Goal: Task Accomplishment & Management: Manage account settings

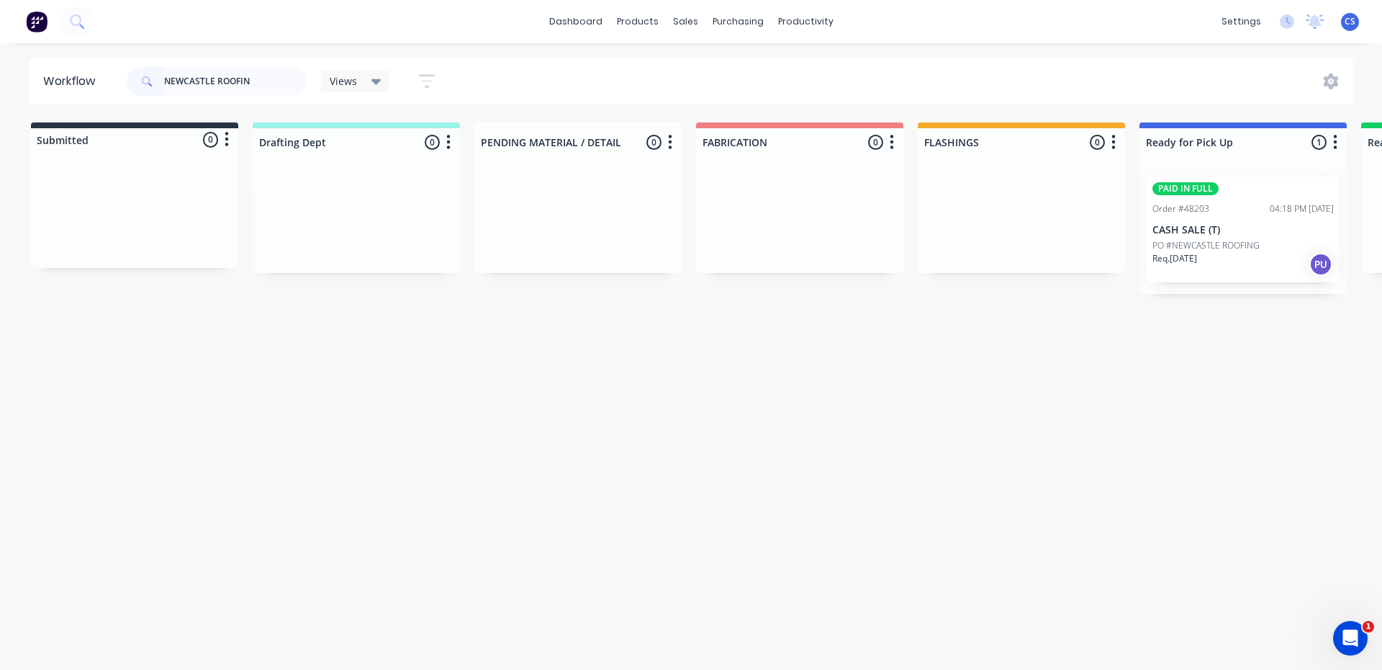
type input "NEWCASTLE ROOFIN"
click at [1203, 246] on p "PO #NEWCASTLE ROOFING" at bounding box center [1206, 245] width 107 height 13
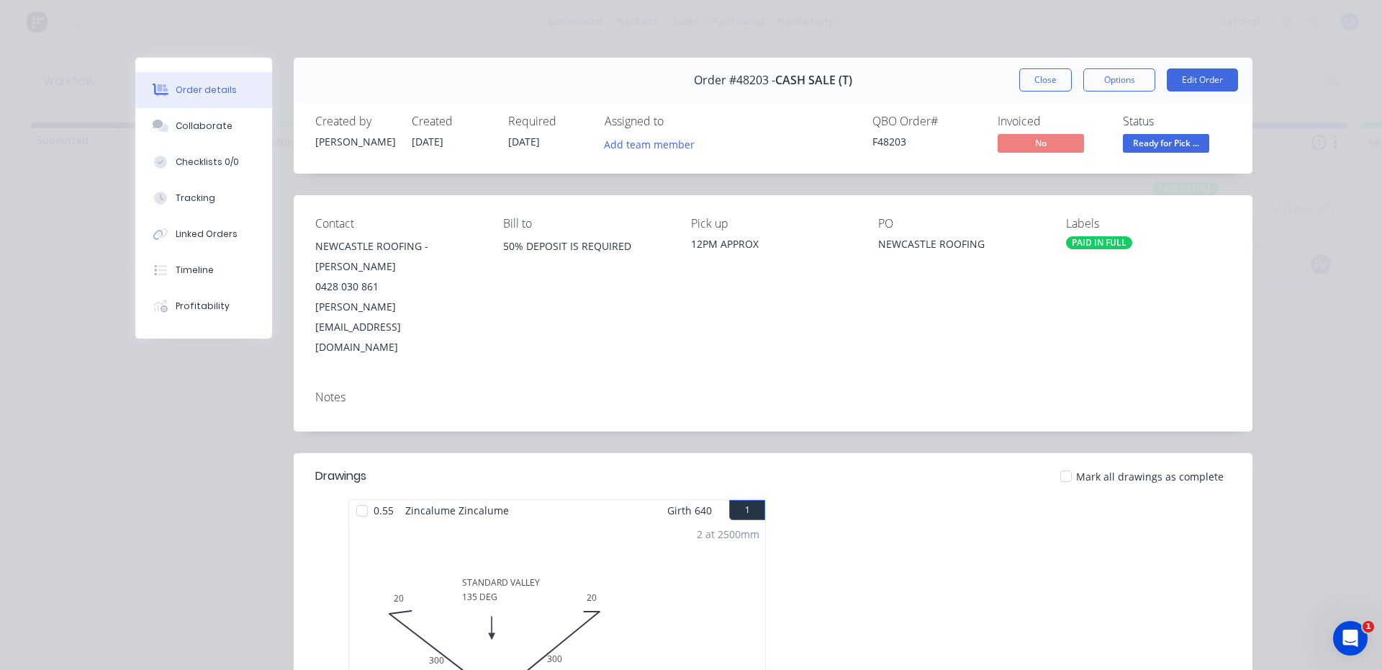
scroll to position [216, 0]
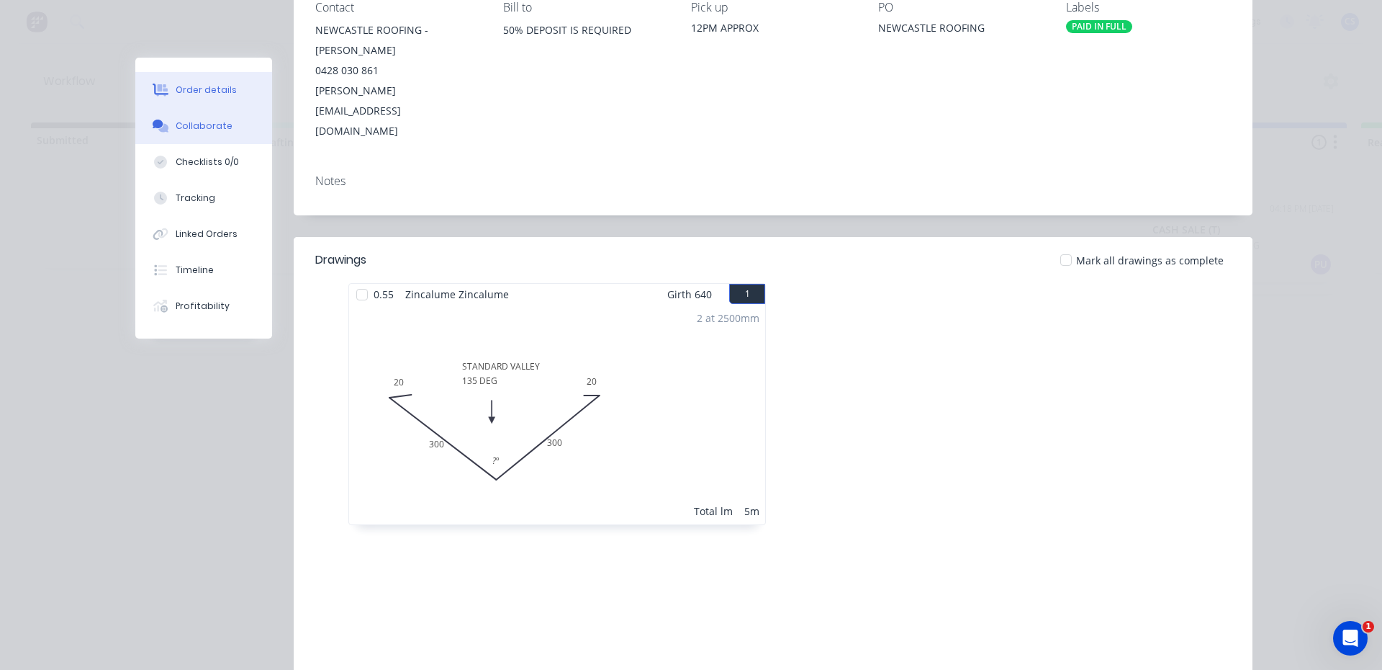
click at [176, 126] on div "Collaborate" at bounding box center [204, 126] width 57 height 13
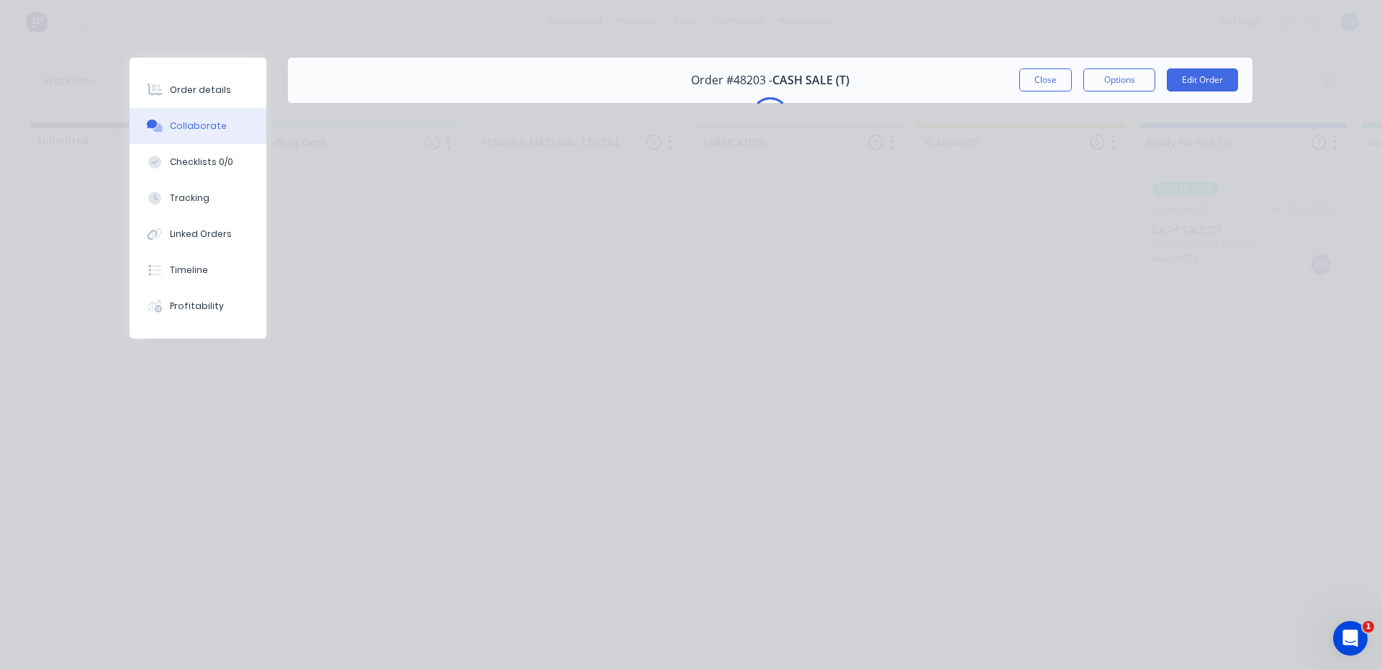
scroll to position [0, 0]
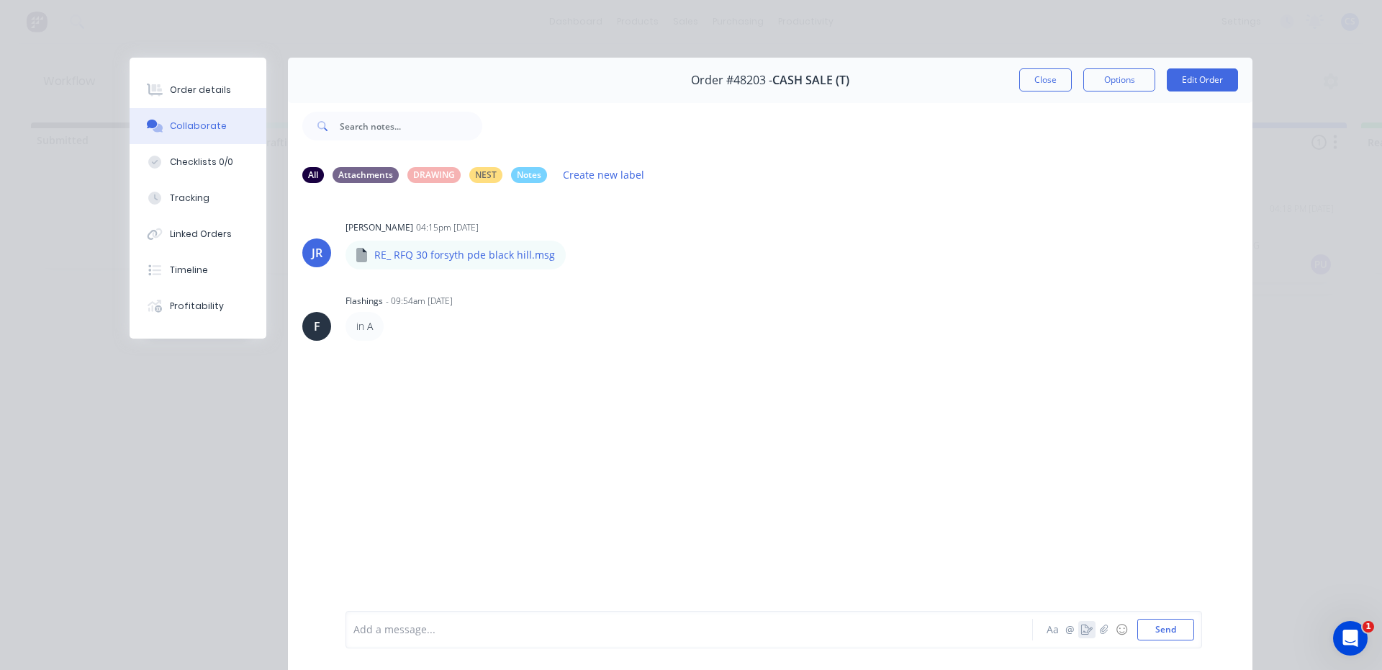
click at [1081, 633] on icon "button" at bounding box center [1087, 629] width 12 height 10
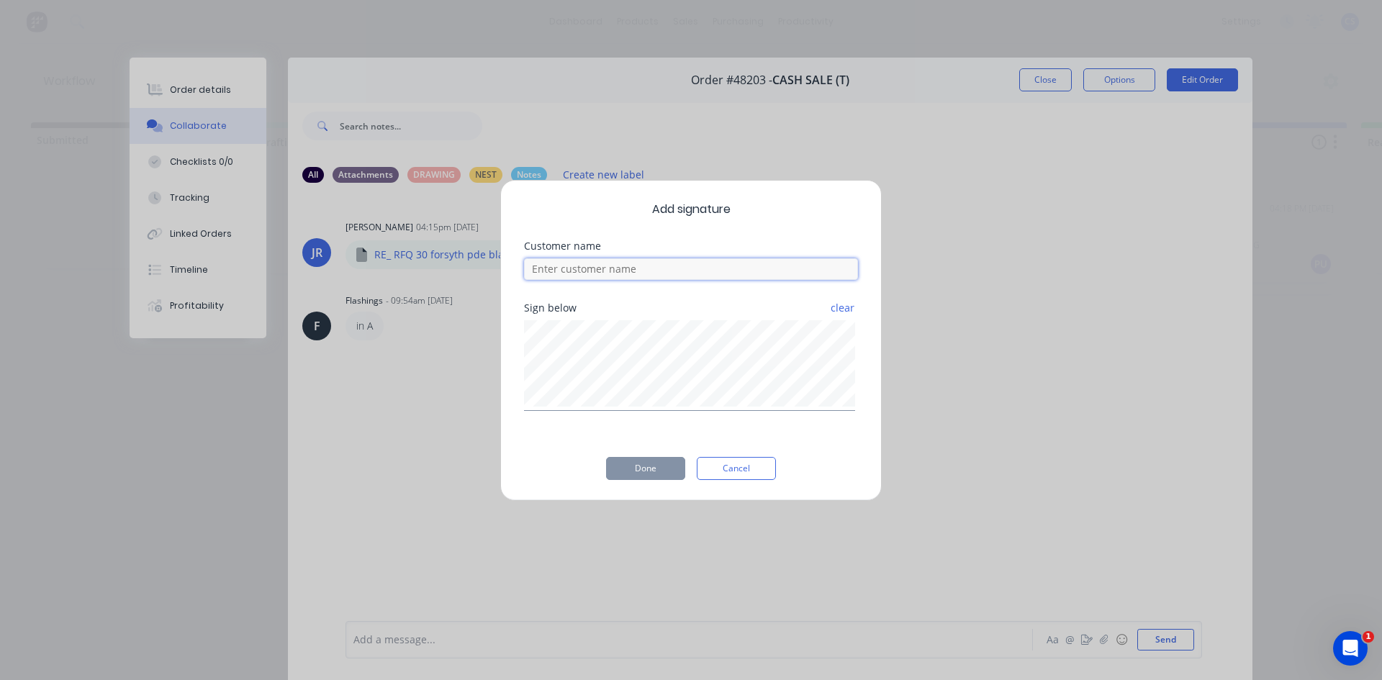
click at [598, 276] on input at bounding box center [691, 269] width 334 height 22
type input "[PERSON_NAME]"
click at [634, 469] on button "Done" at bounding box center [645, 468] width 79 height 23
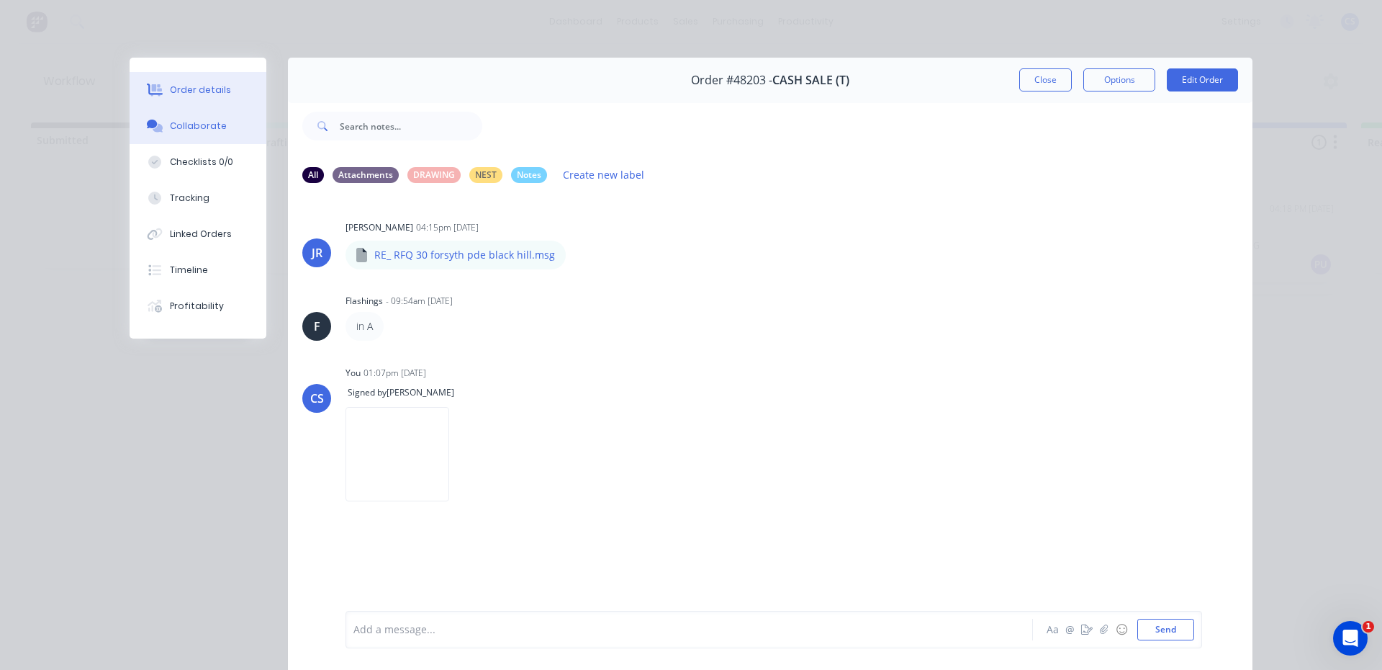
click at [143, 76] on button "Order details" at bounding box center [198, 90] width 137 height 36
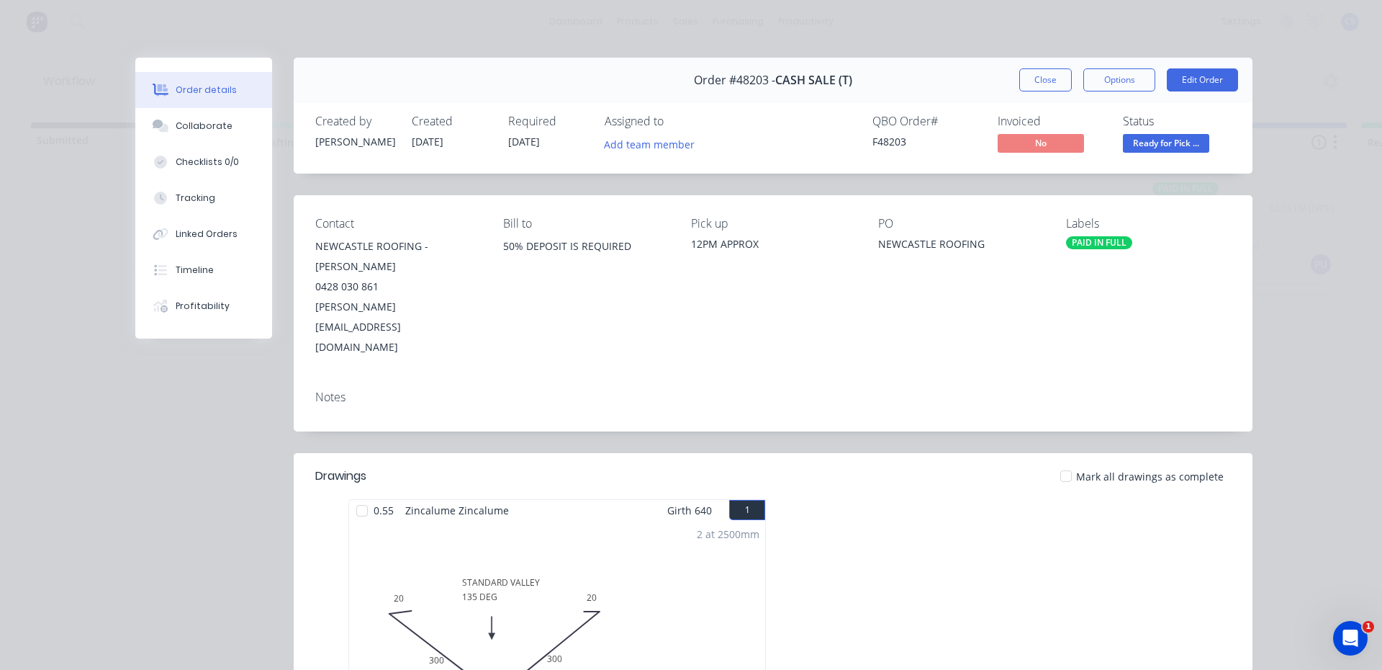
click at [1152, 150] on span "Ready for Pick ..." at bounding box center [1166, 143] width 86 height 18
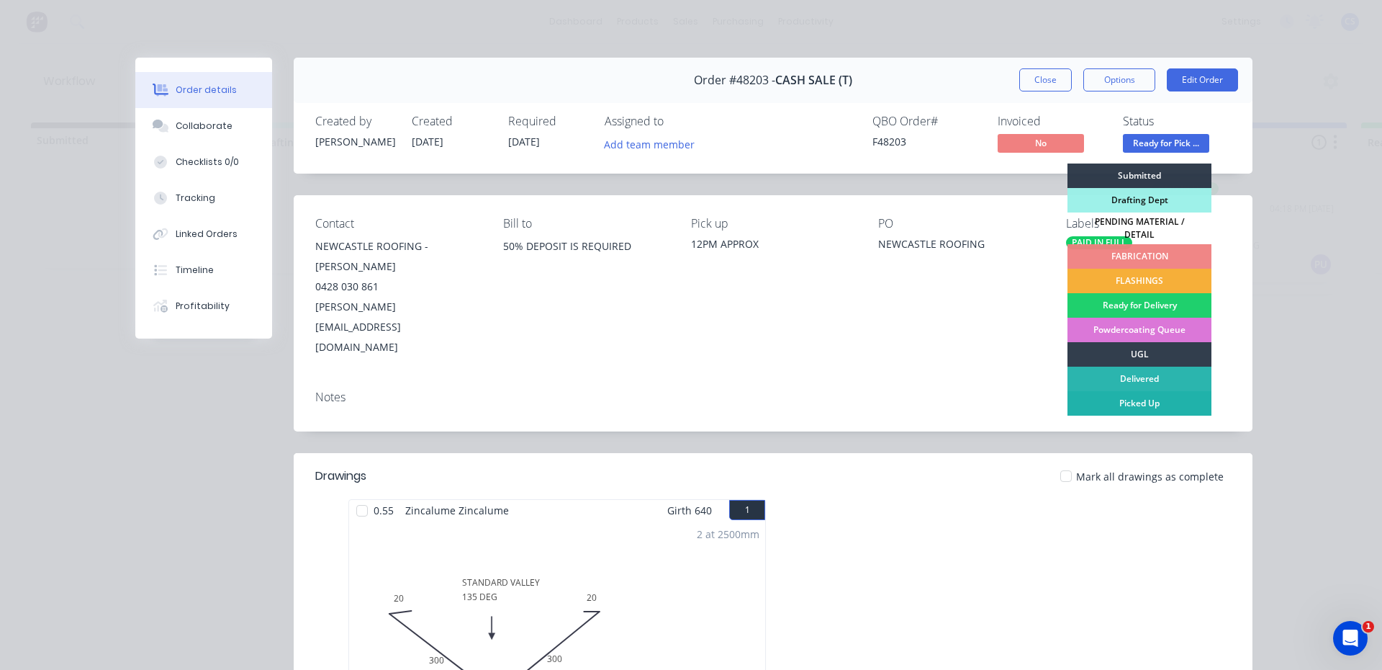
click at [1147, 391] on div "Picked Up" at bounding box center [1140, 403] width 144 height 24
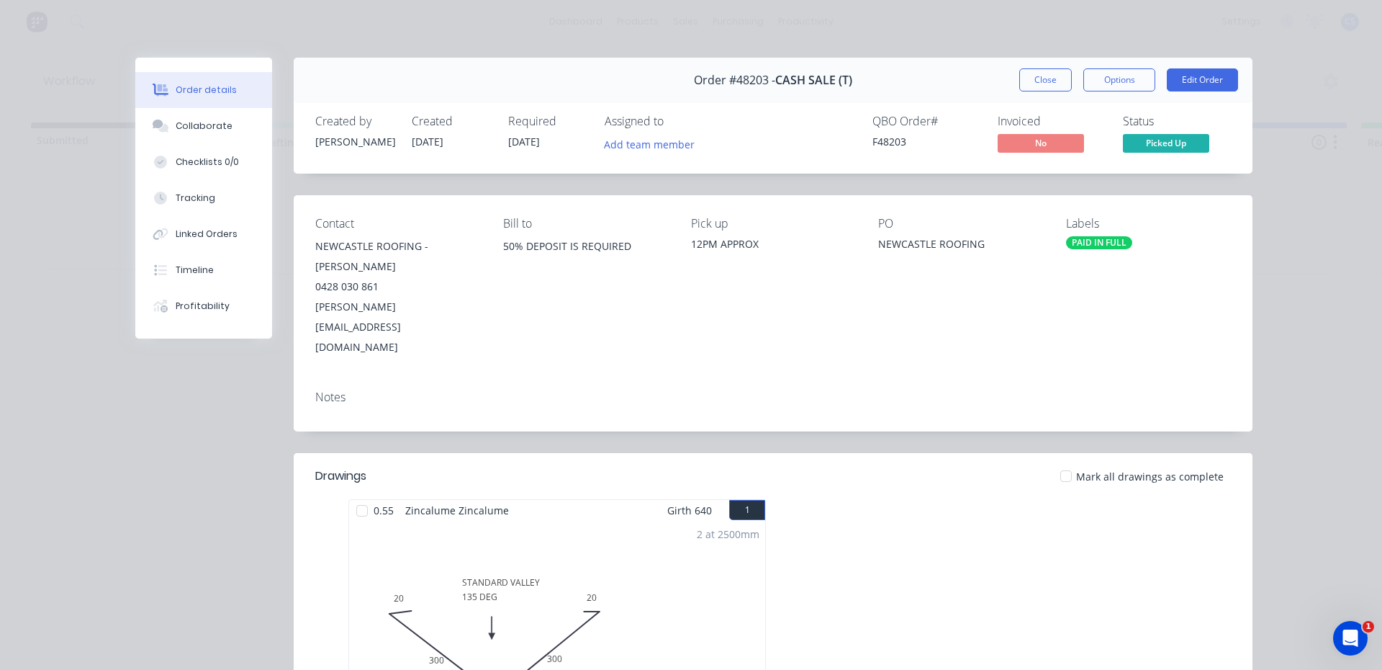
click at [1043, 66] on div "Order #48203 - CASH SALE (T) Close Options Edit Order" at bounding box center [773, 80] width 959 height 45
click at [1050, 84] on button "Close" at bounding box center [1045, 79] width 53 height 23
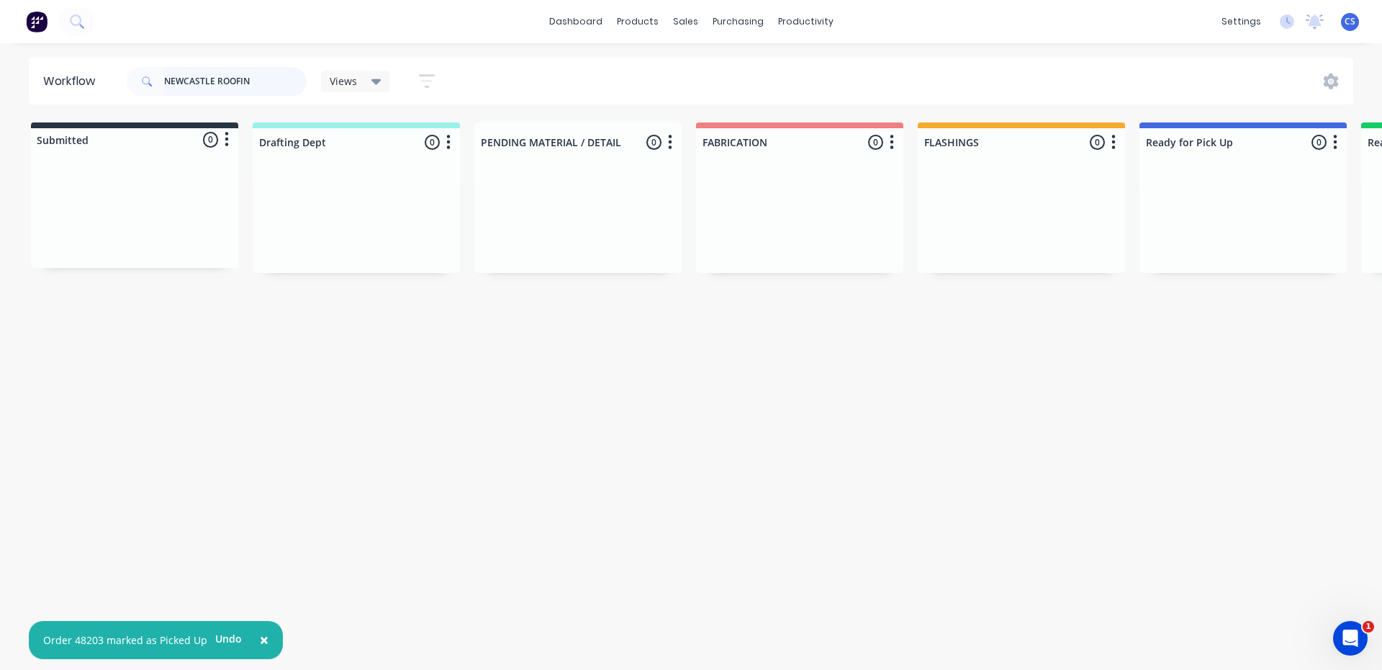
drag, startPoint x: 274, startPoint y: 85, endPoint x: 145, endPoint y: 85, distance: 129.6
click at [145, 85] on div "NEWCASTLE ROOFIN" at bounding box center [217, 81] width 180 height 29
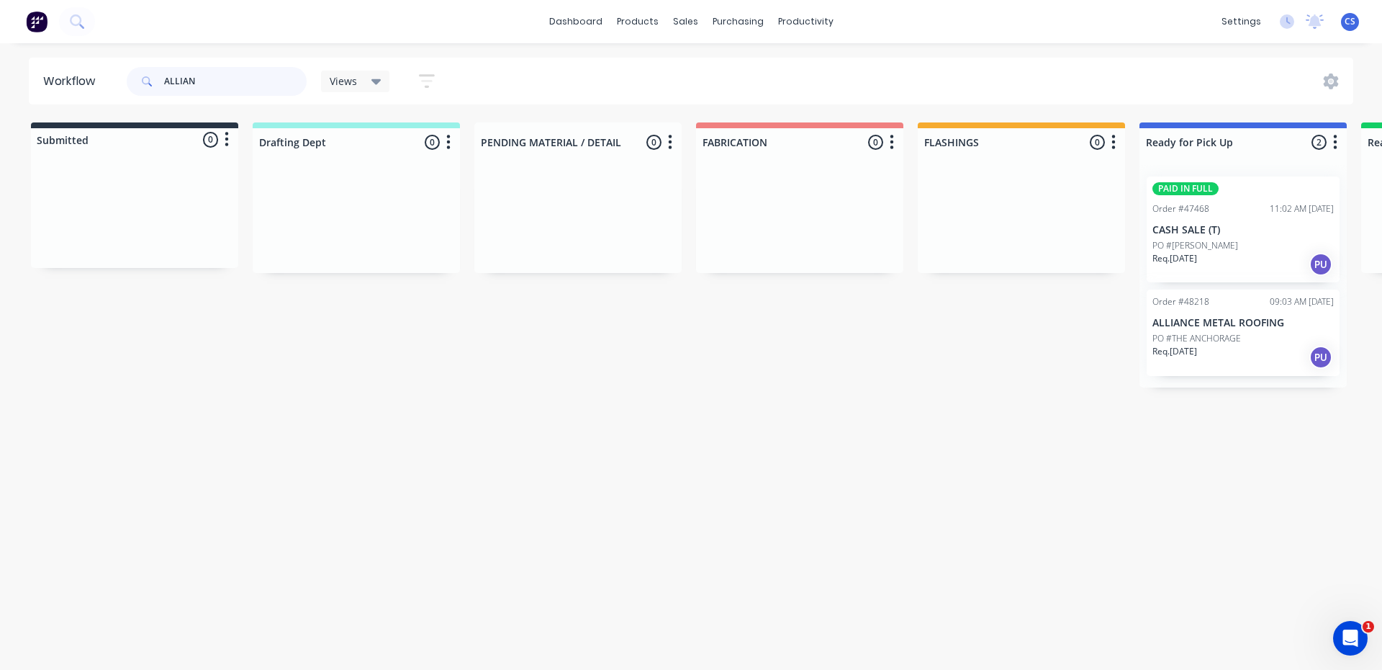
type input "ALLIAN"
click at [1204, 341] on p "PO #THE ANCHORAGE" at bounding box center [1197, 338] width 89 height 13
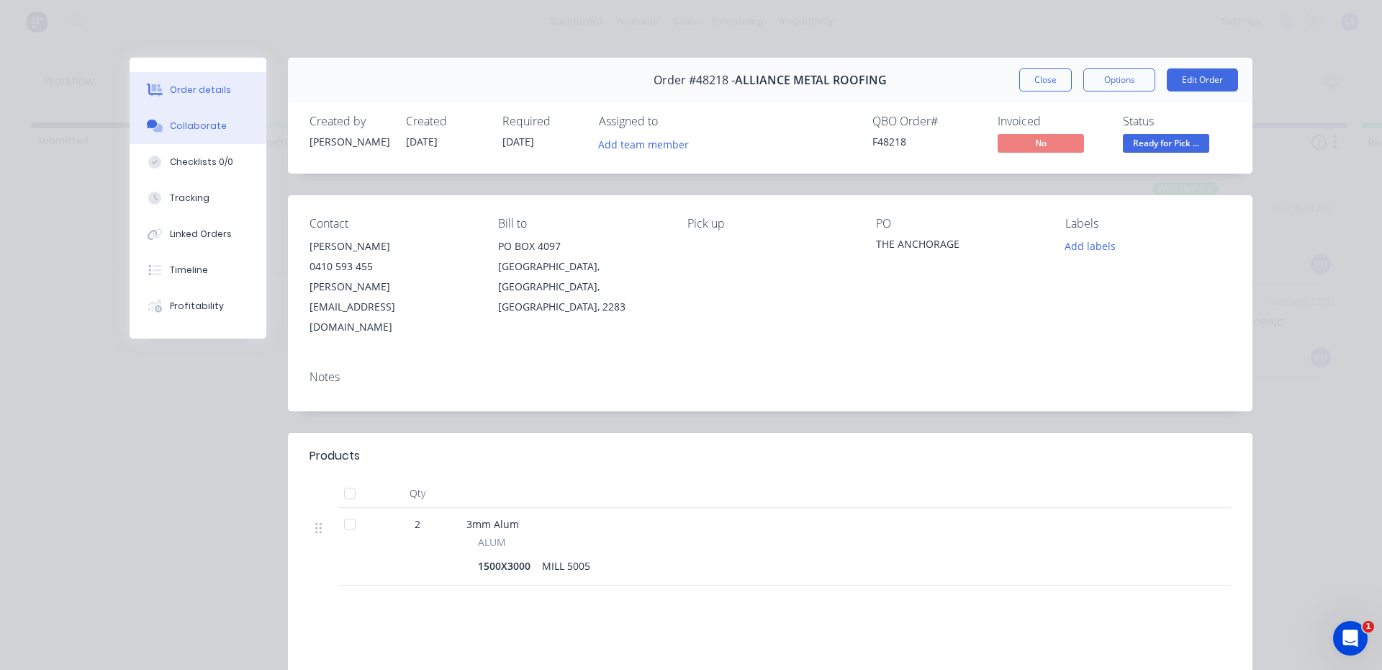
click at [191, 122] on div "Collaborate" at bounding box center [198, 126] width 57 height 13
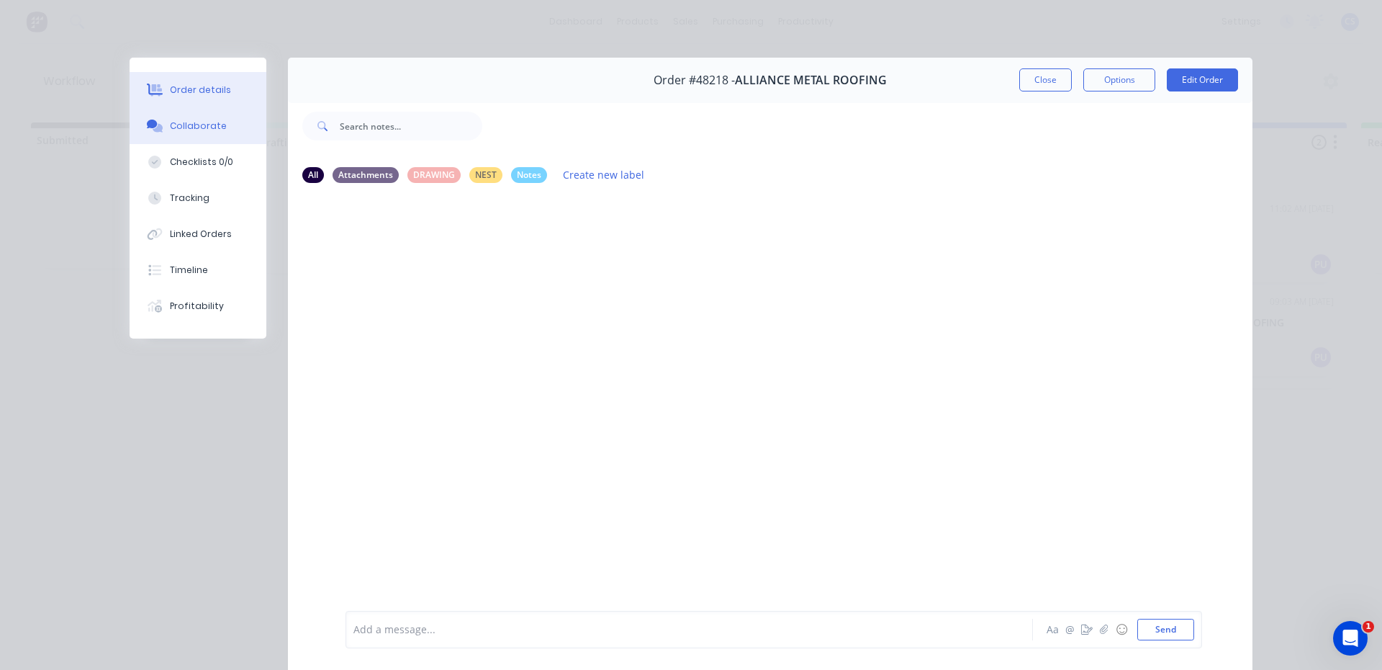
click at [198, 96] on button "Order details" at bounding box center [198, 90] width 137 height 36
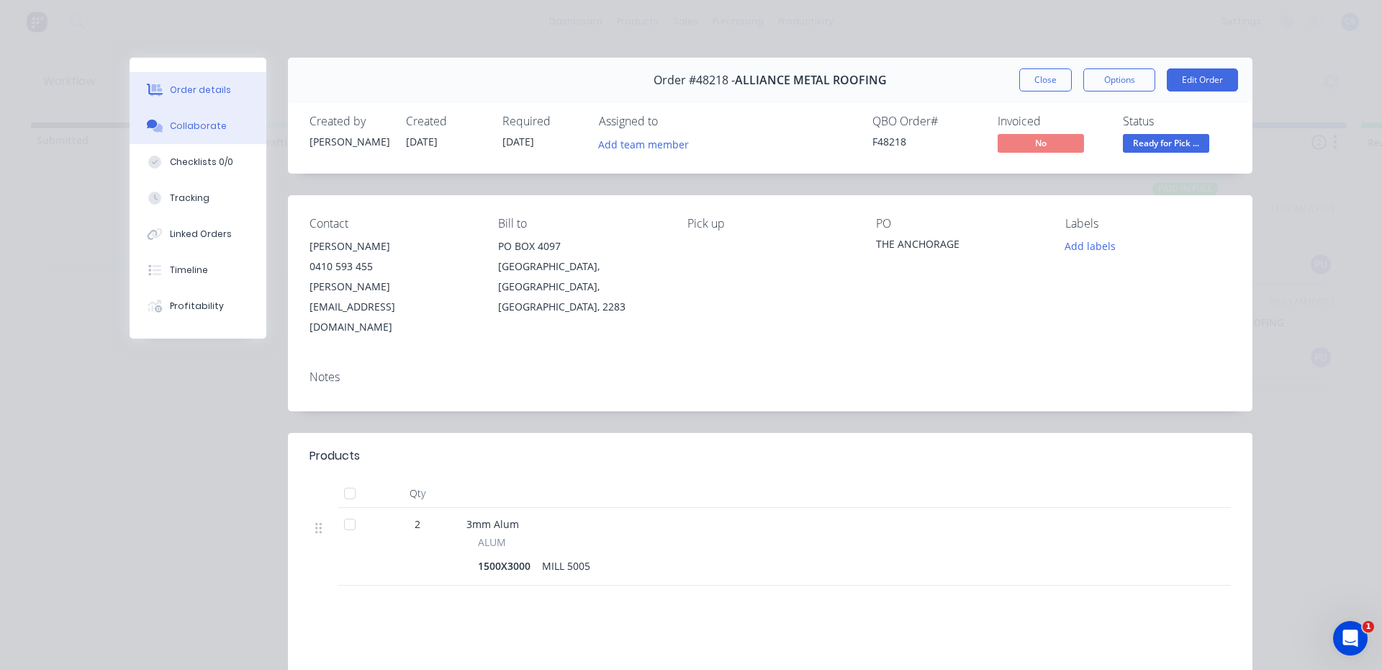
click at [184, 124] on div "Collaborate" at bounding box center [198, 126] width 57 height 13
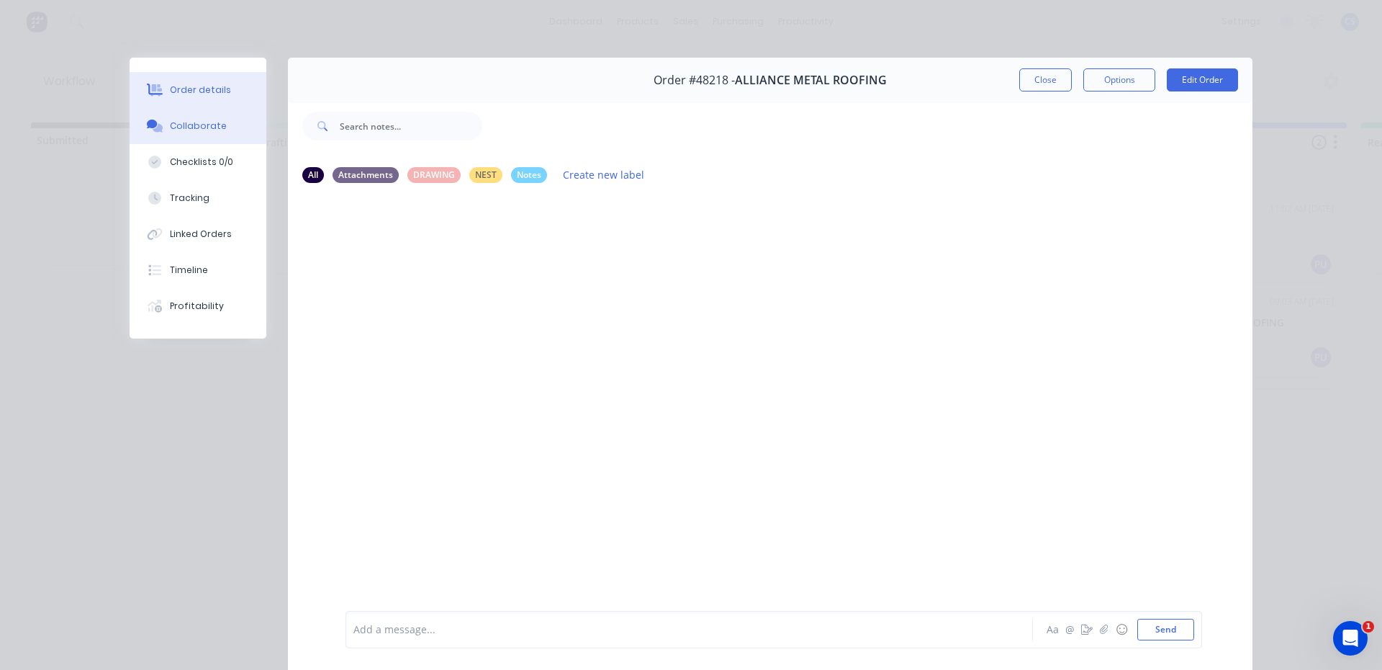
click at [217, 73] on button "Order details" at bounding box center [198, 90] width 137 height 36
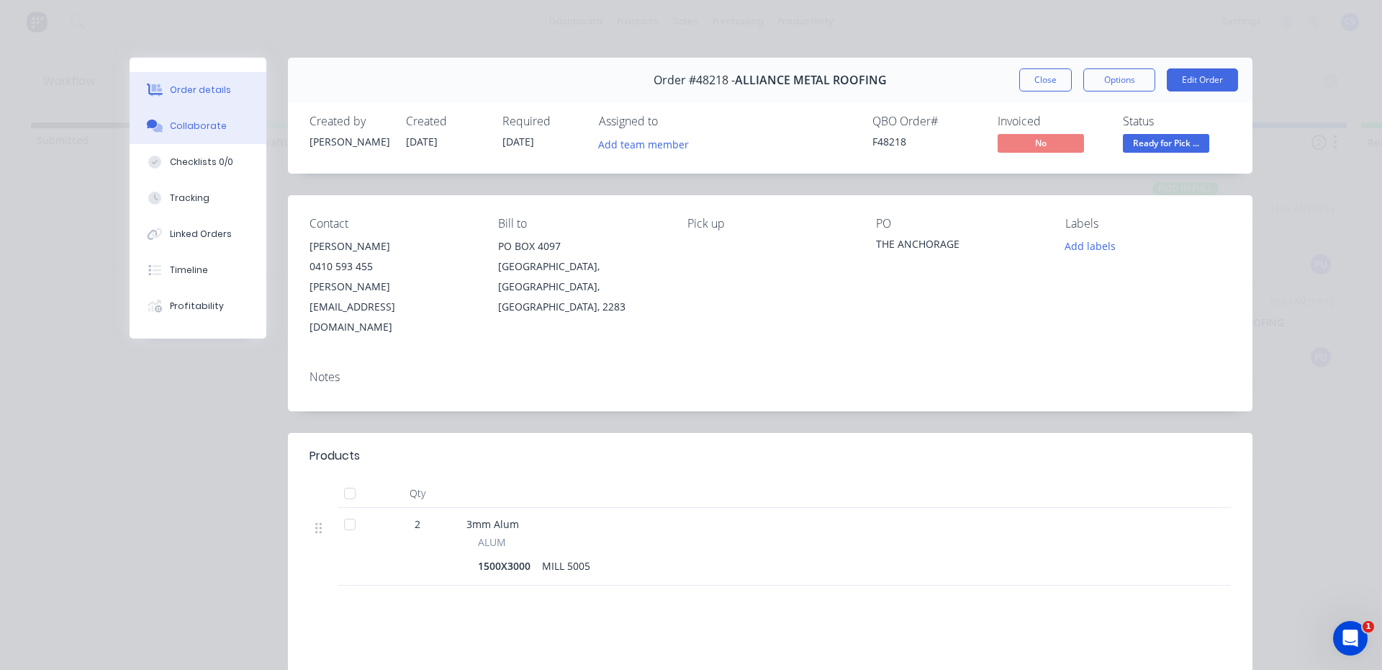
click at [192, 119] on button "Collaborate" at bounding box center [198, 126] width 137 height 36
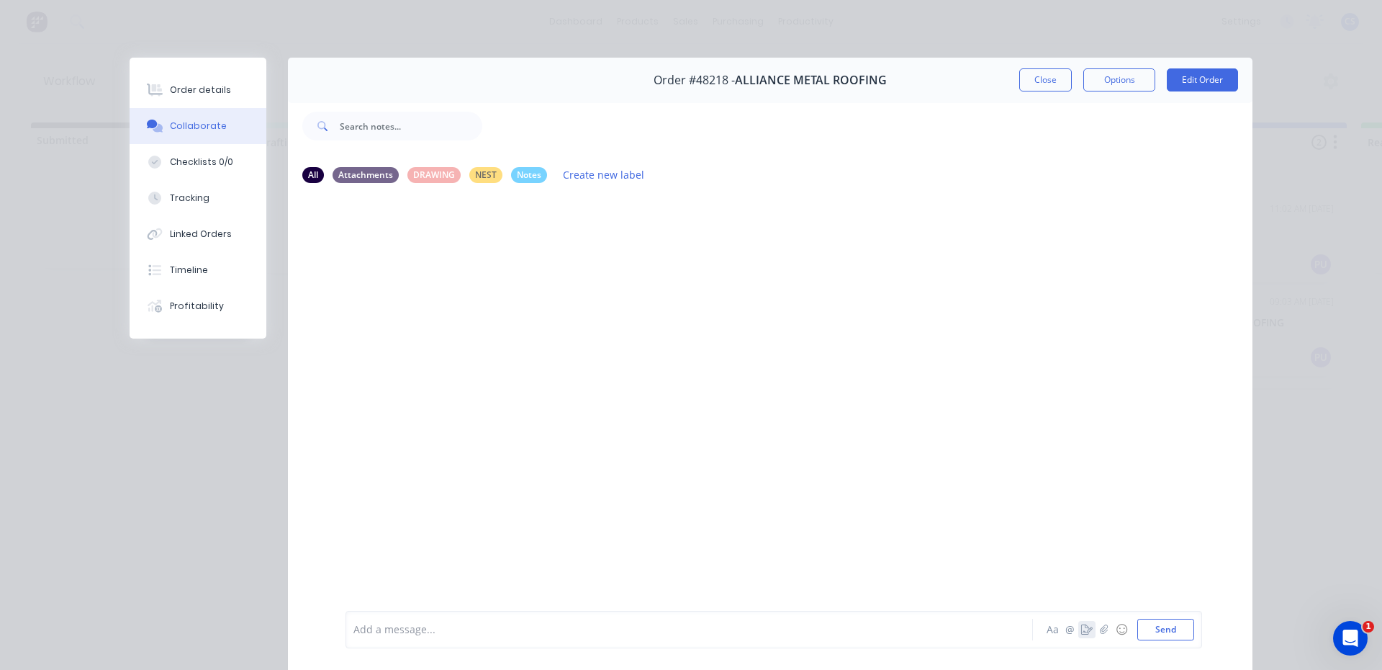
click at [1085, 627] on icon "button" at bounding box center [1087, 629] width 12 height 10
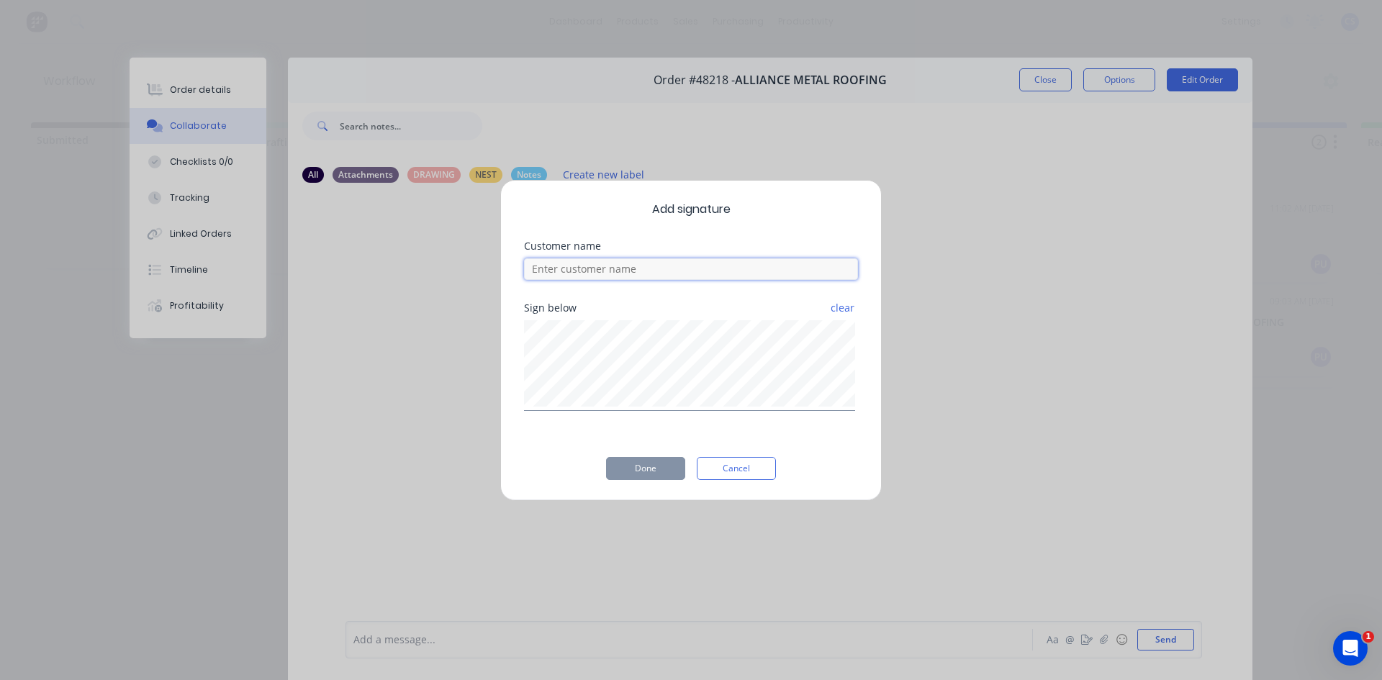
click at [698, 264] on input at bounding box center [691, 269] width 334 height 22
type input "[PERSON_NAME]"
click at [644, 469] on button "Done" at bounding box center [645, 468] width 79 height 23
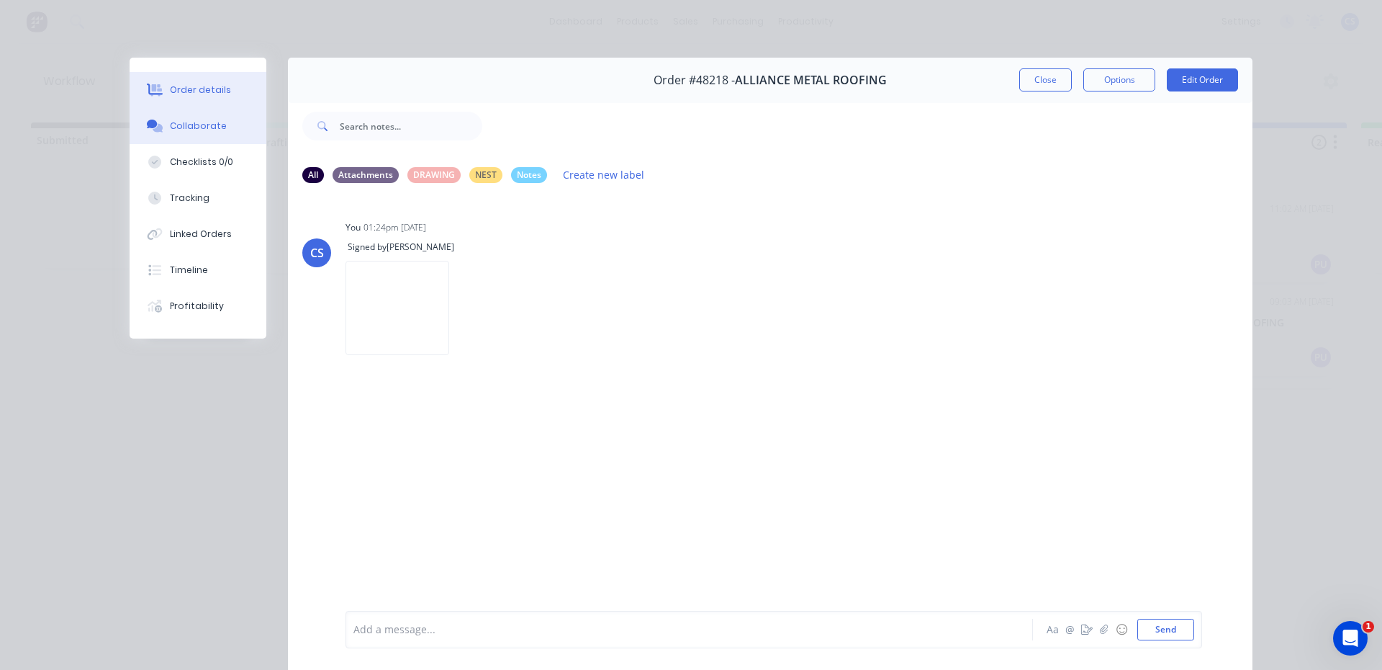
click at [184, 73] on button "Order details" at bounding box center [198, 90] width 137 height 36
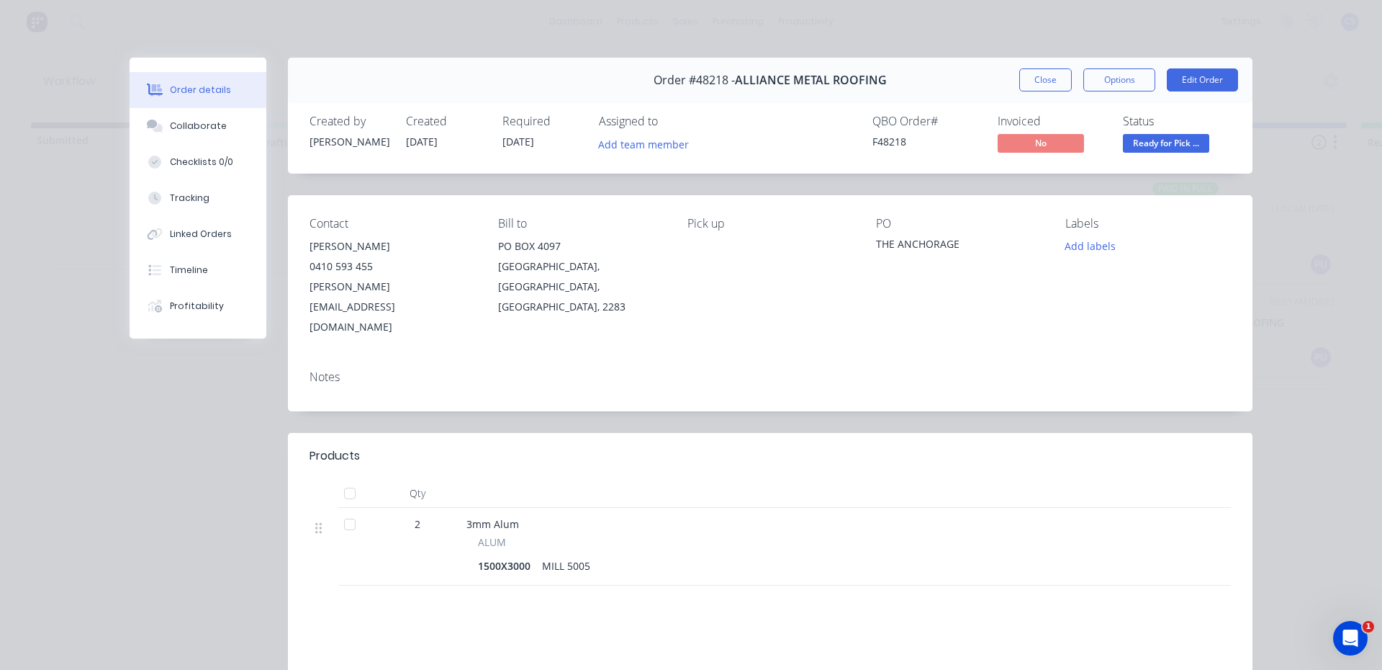
click at [1145, 143] on span "Ready for Pick ..." at bounding box center [1166, 143] width 86 height 18
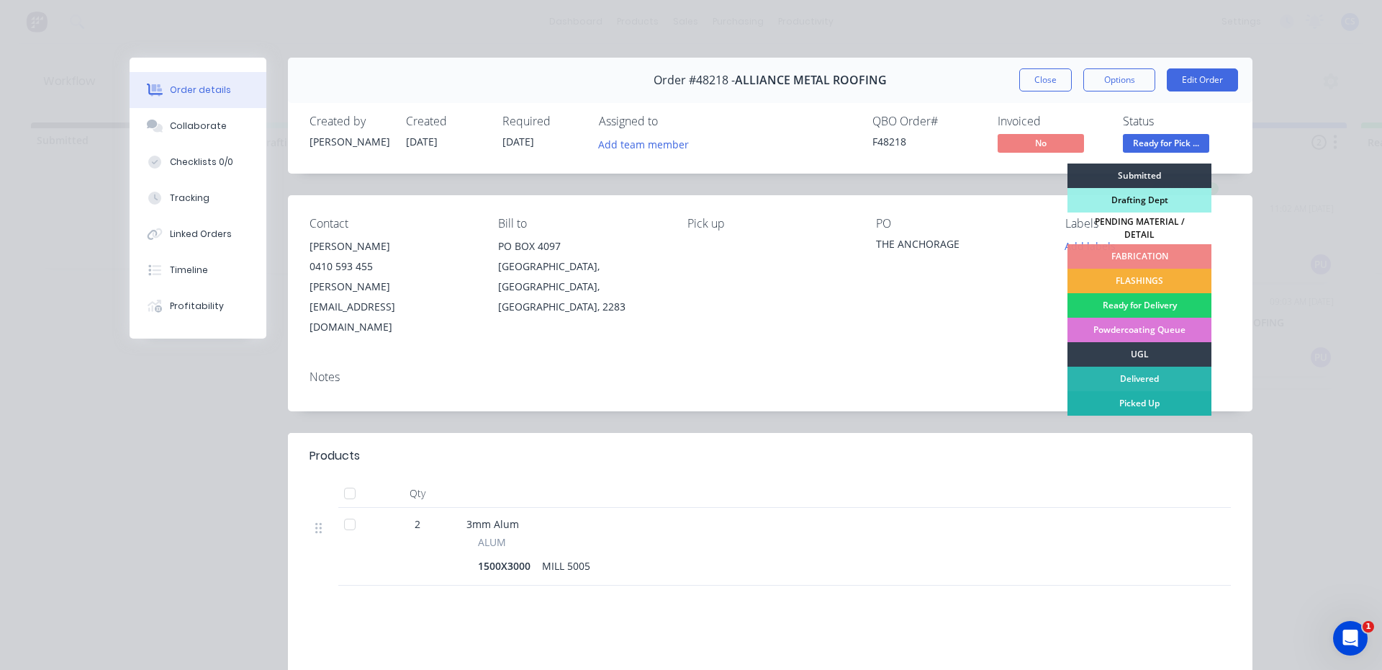
click at [1103, 392] on div "Picked Up" at bounding box center [1140, 403] width 144 height 24
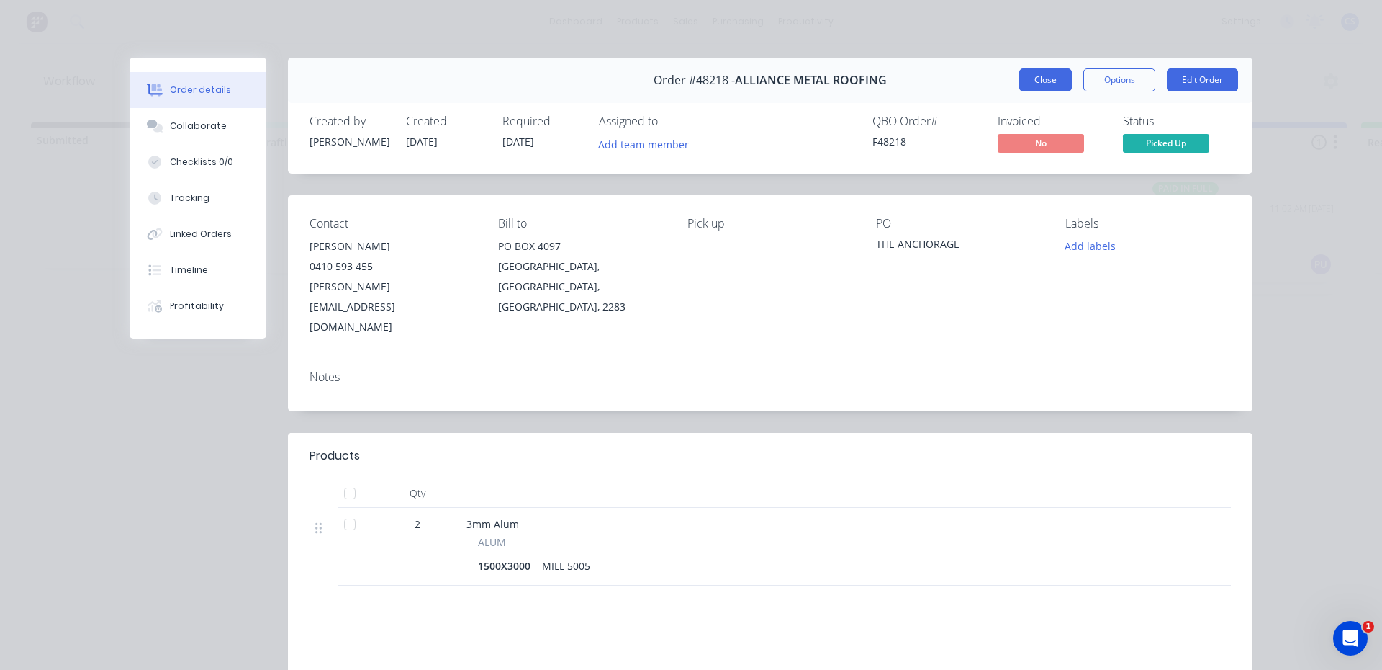
click at [1046, 76] on button "Close" at bounding box center [1045, 79] width 53 height 23
